Goal: Find specific page/section

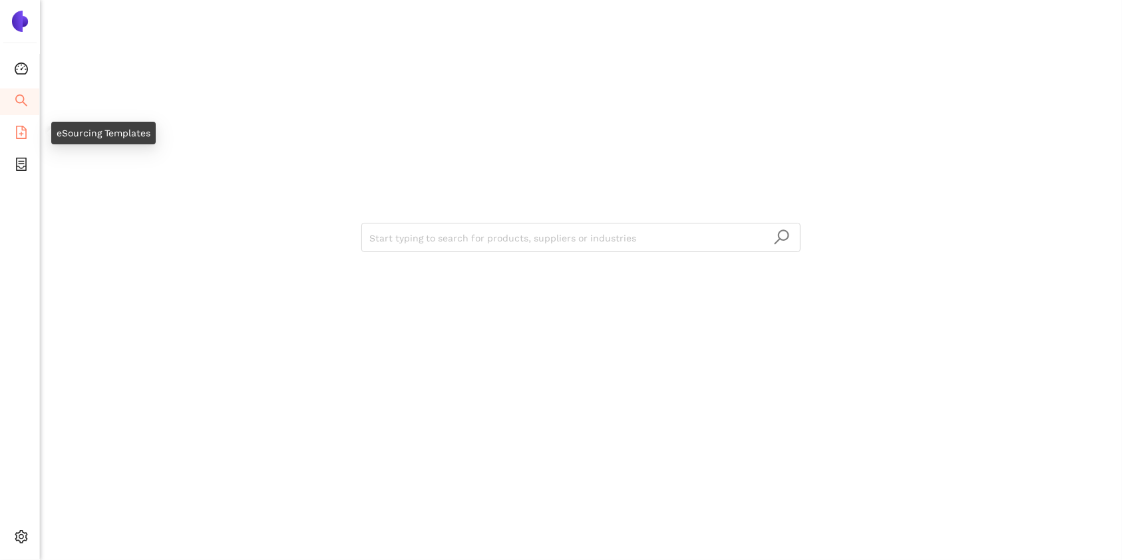
click at [19, 135] on icon "file-add" at bounding box center [21, 132] width 13 height 13
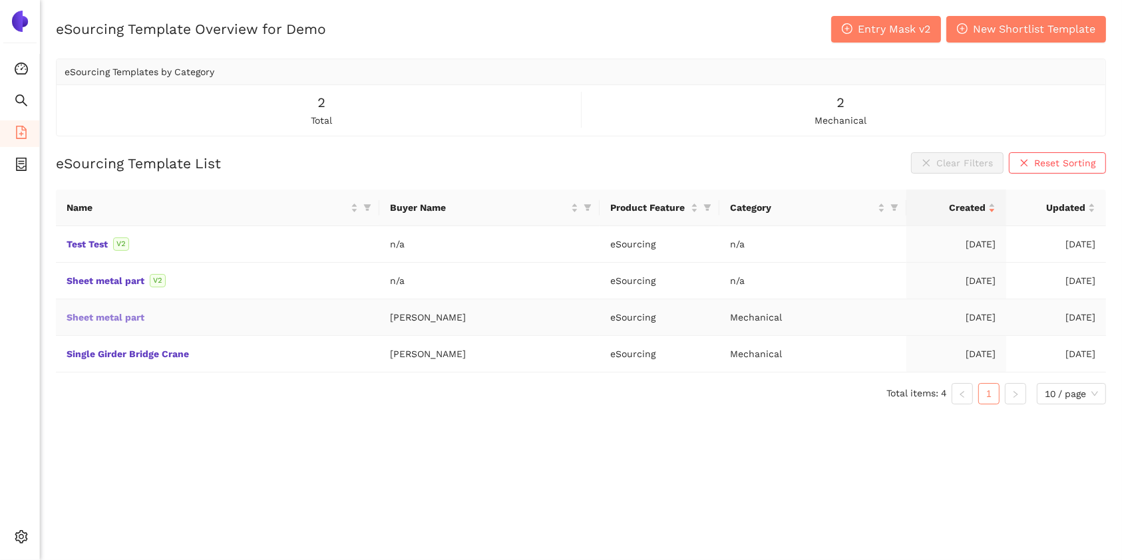
click at [0, 0] on link "Sheet metal part" at bounding box center [0, 0] width 0 height 0
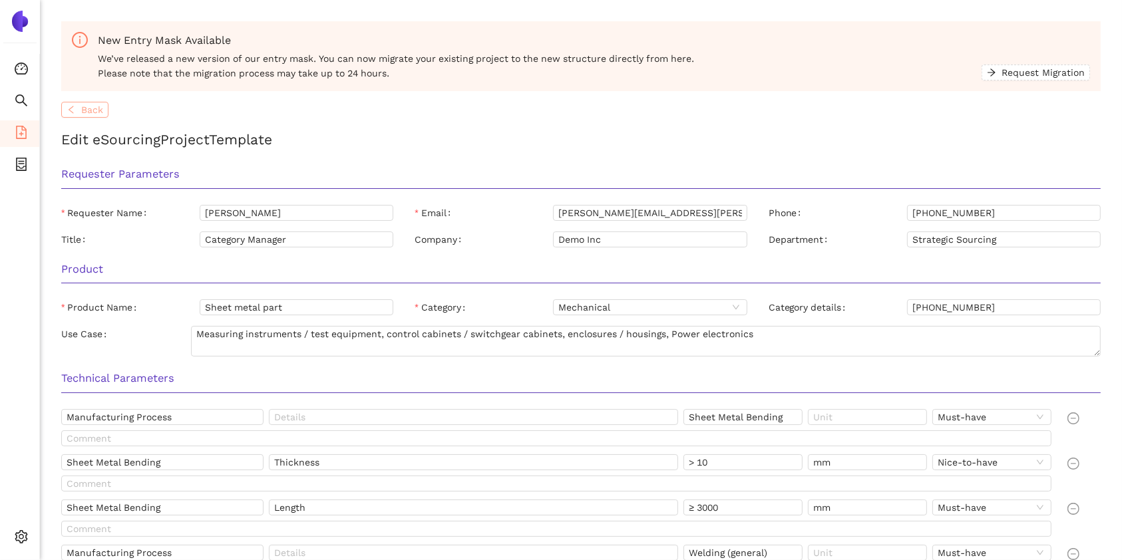
click at [85, 111] on span "Back" at bounding box center [92, 110] width 22 height 15
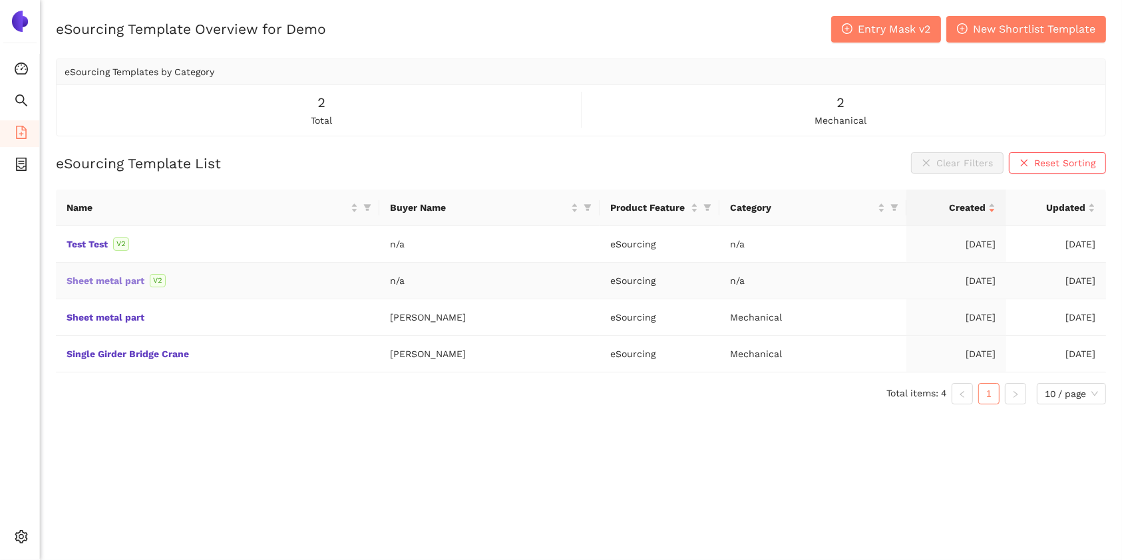
click at [0, 0] on link "Sheet metal part" at bounding box center [0, 0] width 0 height 0
